Goal: Participate in discussion

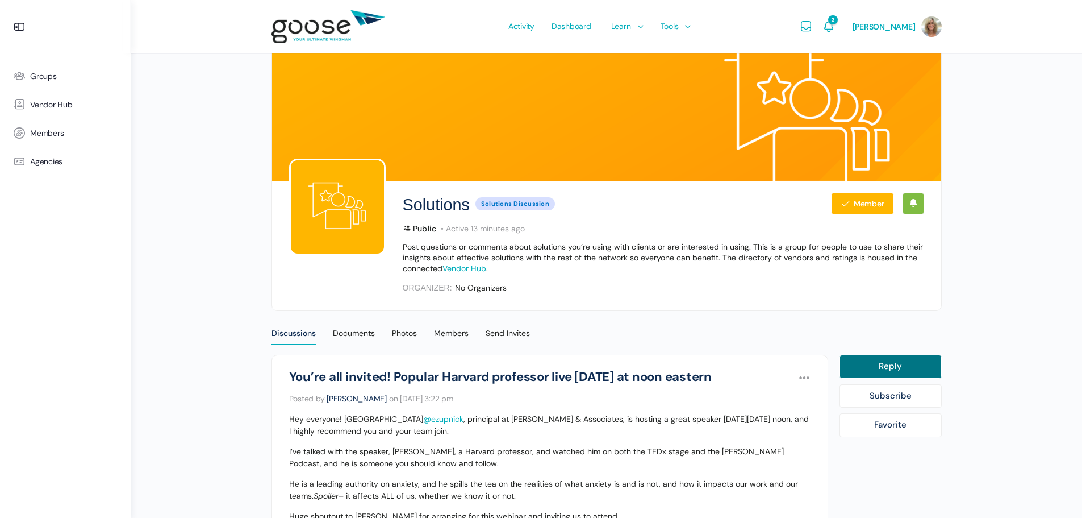
click at [873, 366] on link "Reply" at bounding box center [891, 366] width 102 height 24
select select
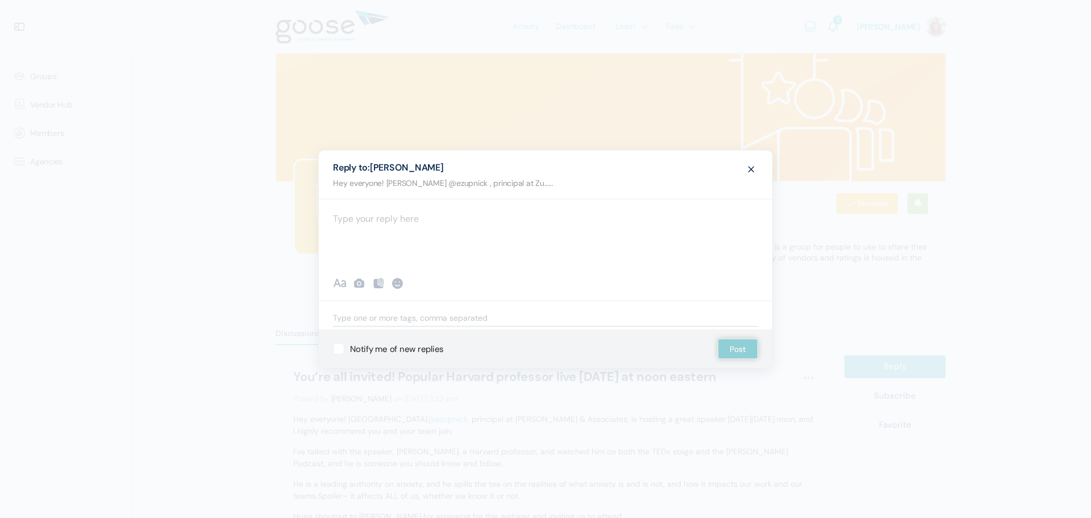
click at [433, 222] on div at bounding box center [545, 233] width 453 height 68
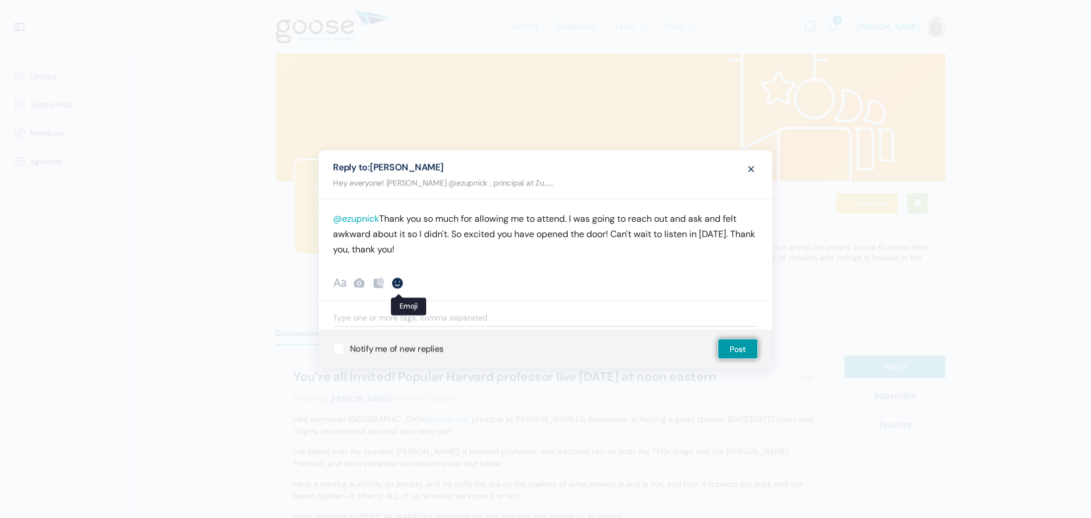
click at [402, 280] on div at bounding box center [398, 283] width 14 height 14
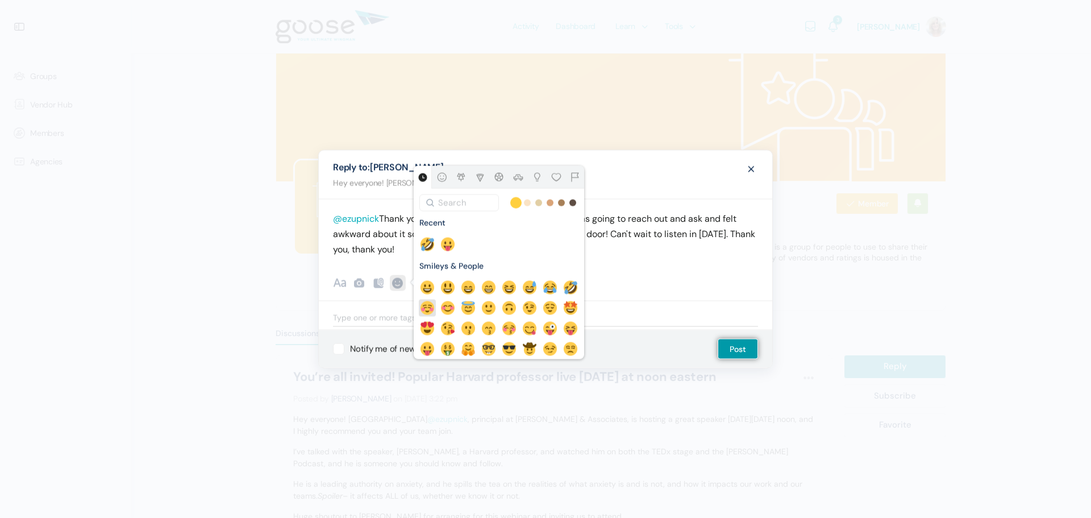
click at [562, 316] on icon at bounding box center [570, 307] width 17 height 17
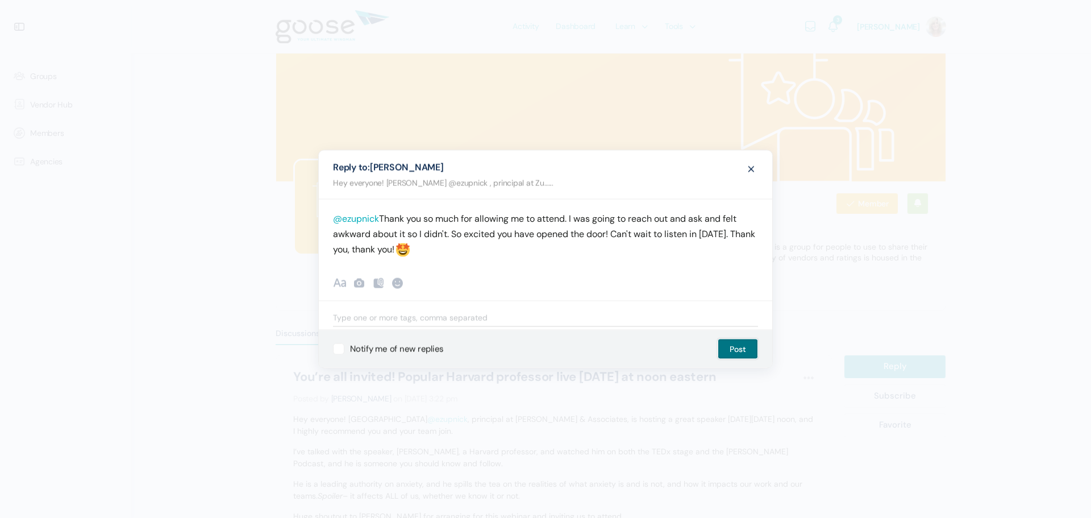
click at [748, 351] on button "Post" at bounding box center [738, 349] width 40 height 20
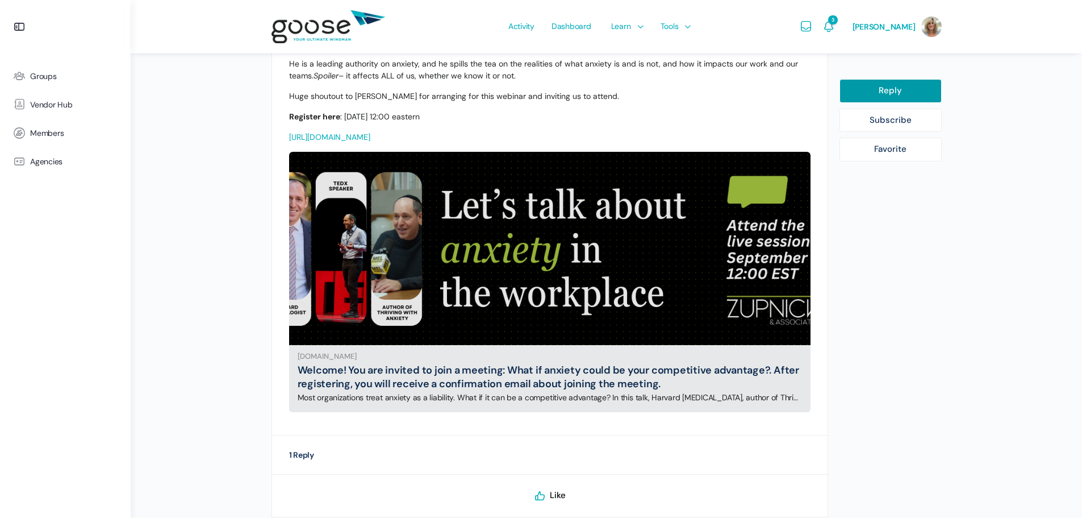
scroll to position [403, 0]
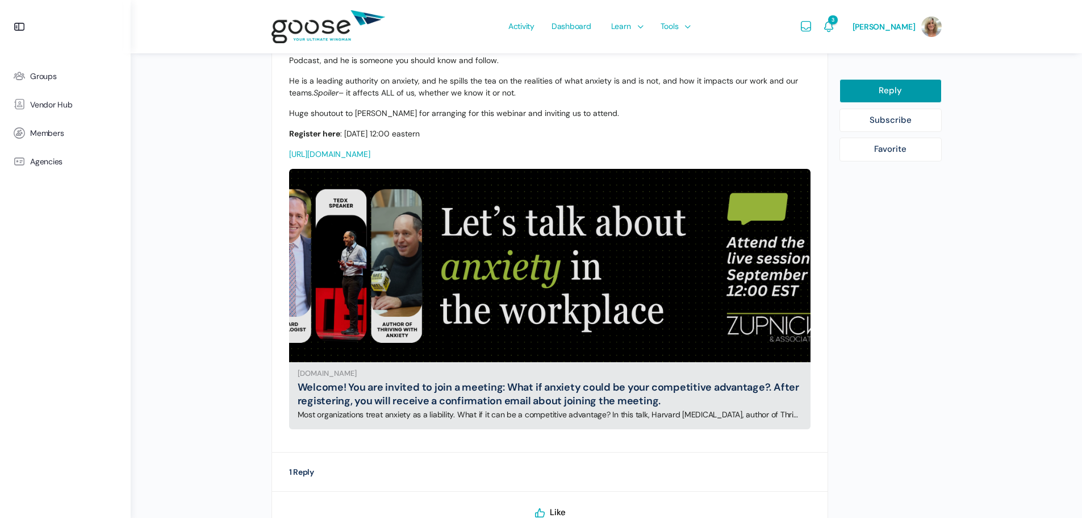
click at [577, 385] on link "Welcome! You are invited to join a meeting: What if anxiety could be your compe…" at bounding box center [549, 393] width 502 height 27
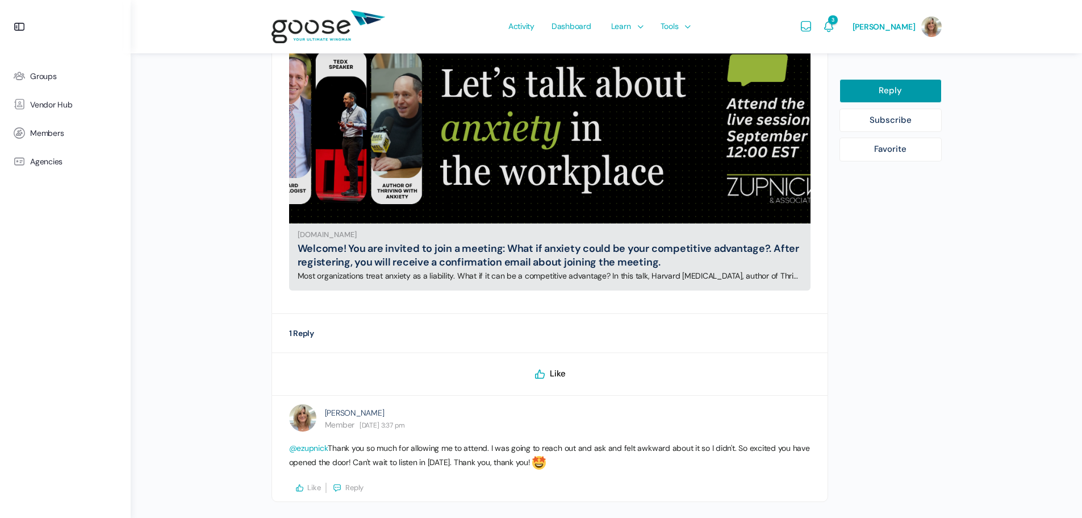
scroll to position [573, 0]
